Goal: Task Accomplishment & Management: Manage account settings

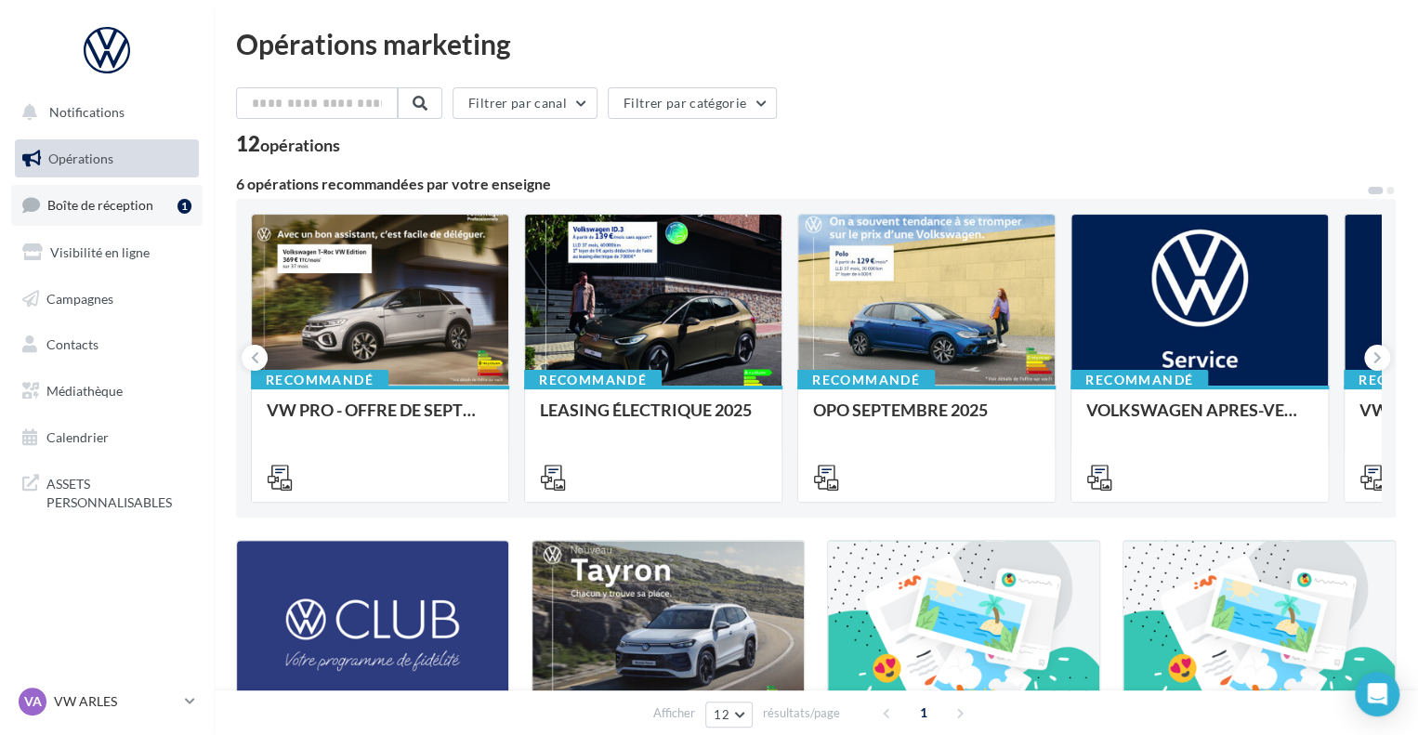
click at [107, 209] on span "Boîte de réception" at bounding box center [100, 205] width 106 height 16
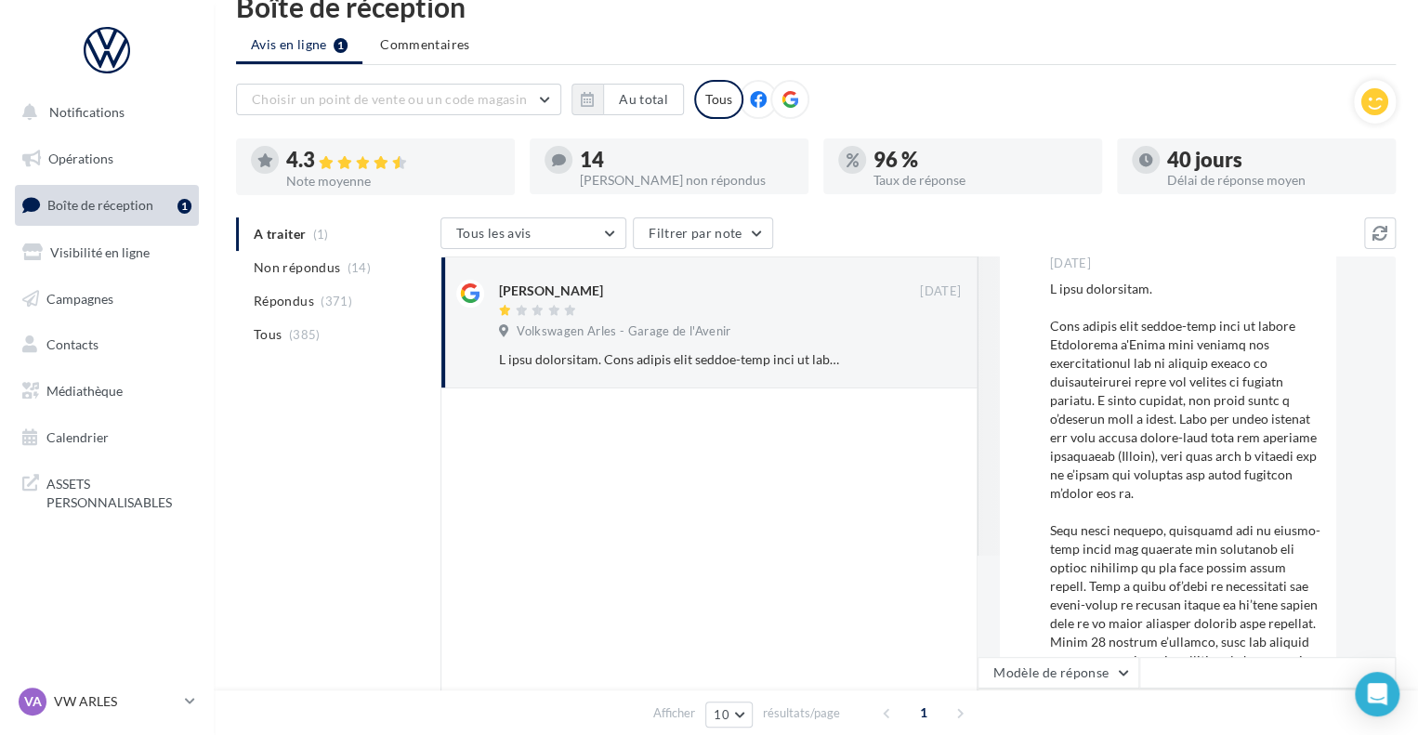
scroll to position [74, 0]
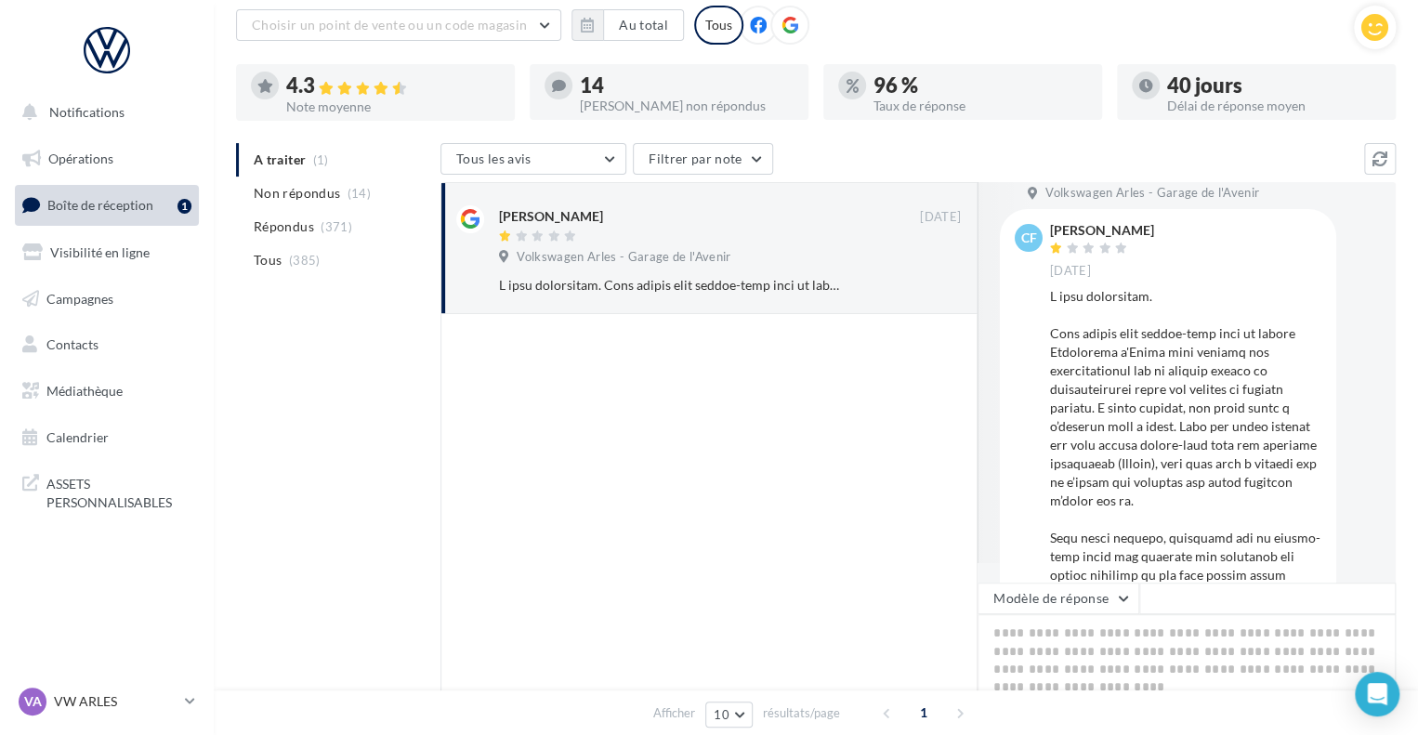
scroll to position [14, 0]
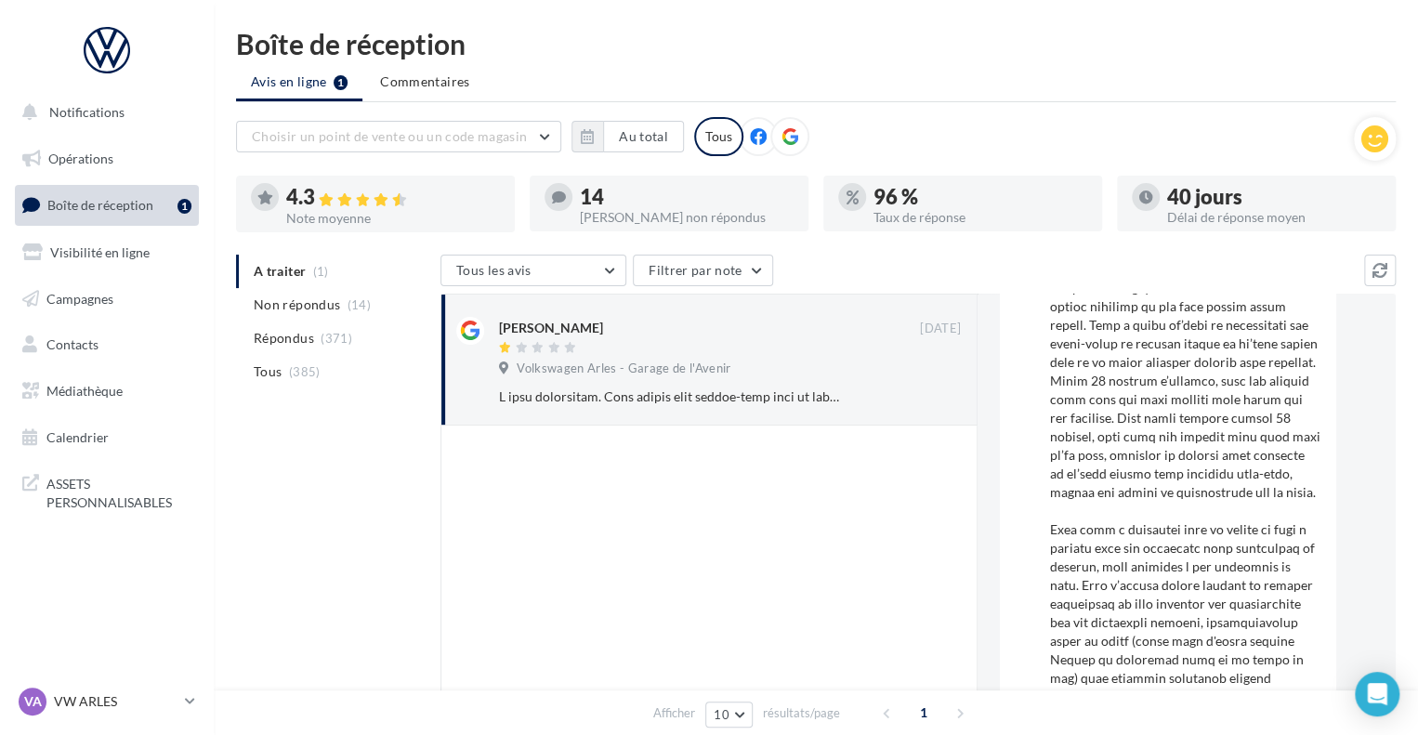
scroll to position [401, 0]
